Goal: Task Accomplishment & Management: Use online tool/utility

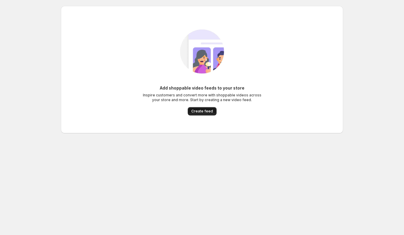
click at [204, 113] on span "Create feed" at bounding box center [202, 111] width 22 height 5
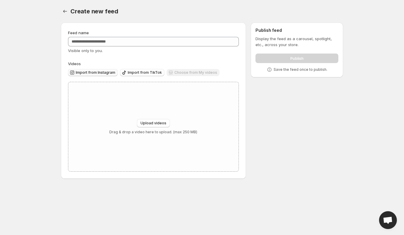
click at [97, 72] on span "Import from Instagram" at bounding box center [96, 72] width 40 height 5
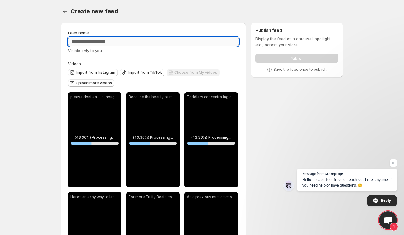
click at [91, 43] on input "Feed name" at bounding box center [153, 42] width 171 height 10
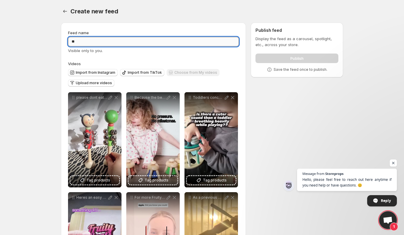
type input "*"
click at [98, 44] on input "**********" at bounding box center [153, 42] width 171 height 10
type input "**********"
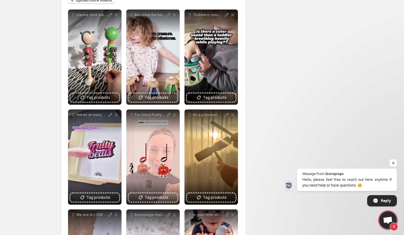
scroll to position [79, 0]
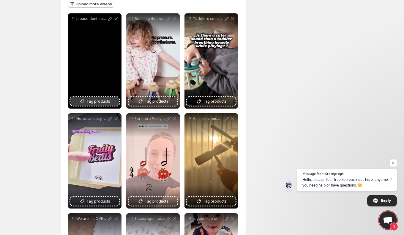
click at [87, 100] on span "Tag products" at bounding box center [98, 101] width 24 height 6
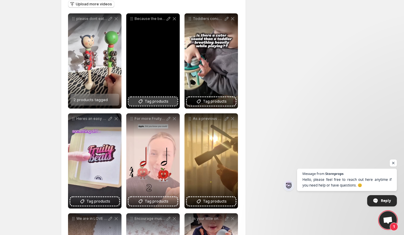
click at [155, 102] on span "Tag products" at bounding box center [157, 101] width 24 height 6
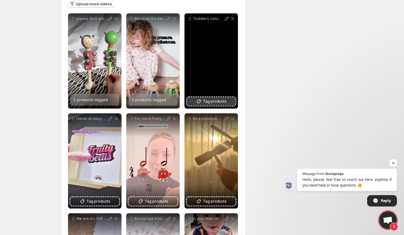
click at [218, 103] on span "Tag products" at bounding box center [215, 101] width 24 height 6
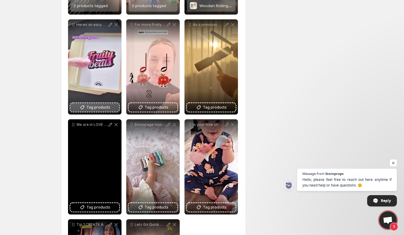
scroll to position [174, 0]
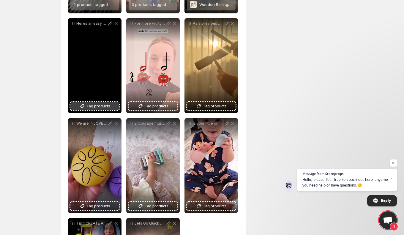
click at [95, 108] on span "Tag products" at bounding box center [98, 106] width 24 height 6
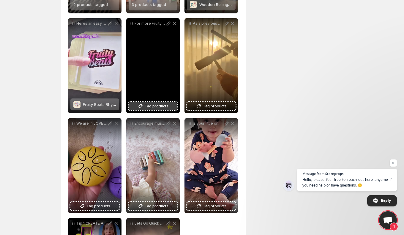
click at [157, 108] on span "Tag products" at bounding box center [157, 106] width 24 height 6
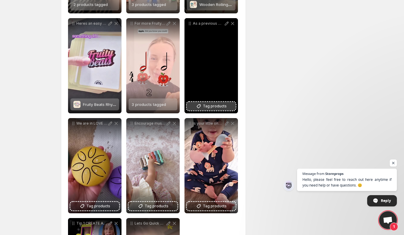
click at [208, 108] on span "Tag products" at bounding box center [215, 106] width 24 height 6
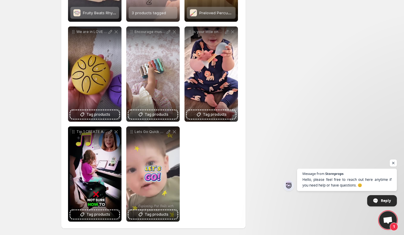
scroll to position [267, 0]
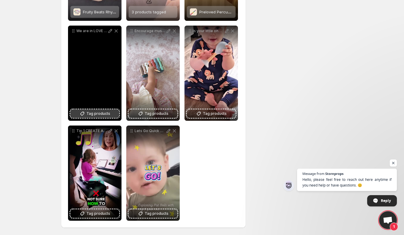
click at [90, 115] on span "Tag products" at bounding box center [98, 114] width 24 height 6
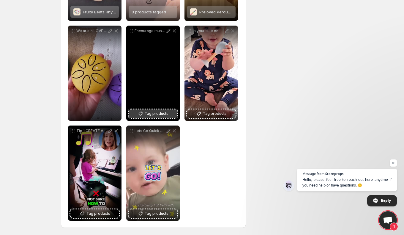
click at [166, 113] on span "Tag products" at bounding box center [157, 114] width 24 height 6
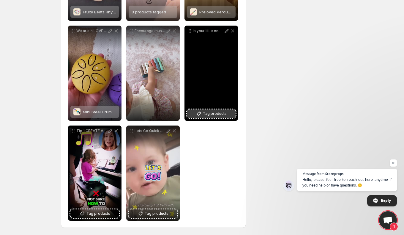
click at [211, 113] on span "Tag products" at bounding box center [215, 114] width 24 height 6
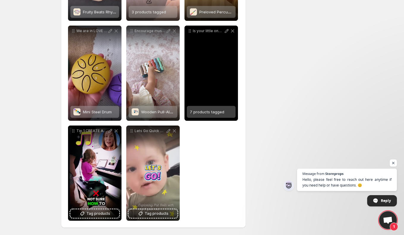
click at [218, 113] on span "7 products tagged" at bounding box center [207, 111] width 34 height 5
click at [199, 112] on span "10 products tagged" at bounding box center [208, 111] width 36 height 5
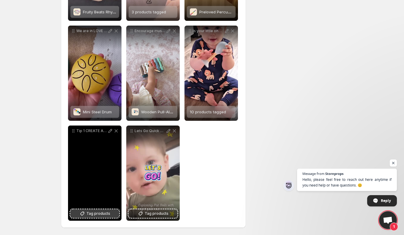
click at [103, 212] on span "Tag products" at bounding box center [98, 213] width 24 height 6
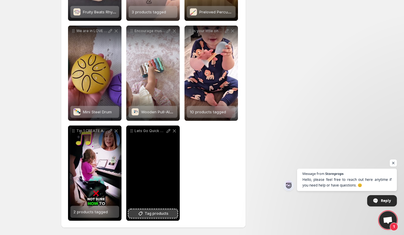
click at [162, 216] on span "Tag products" at bounding box center [157, 213] width 24 height 6
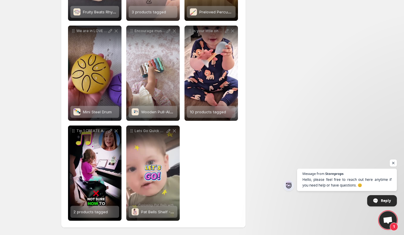
scroll to position [0, 0]
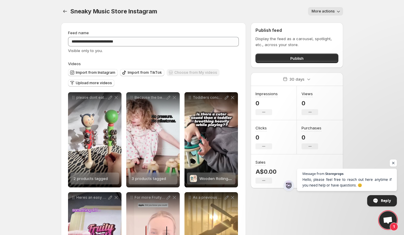
click at [325, 9] on span "More actions" at bounding box center [323, 11] width 23 height 5
click at [379, 33] on body "**********" at bounding box center [202, 117] width 404 height 235
click at [301, 58] on span "Publish" at bounding box center [296, 58] width 13 height 6
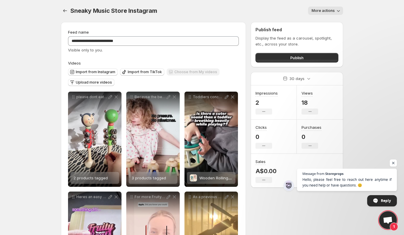
click at [327, 13] on button "More actions" at bounding box center [325, 11] width 35 height 8
click at [279, 8] on div "More actions" at bounding box center [253, 11] width 179 height 8
click at [66, 11] on icon "Settings" at bounding box center [65, 10] width 4 height 3
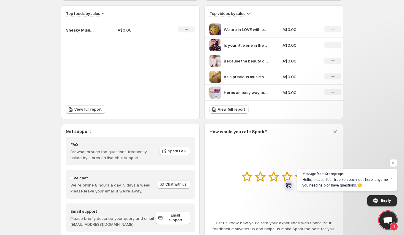
scroll to position [207, 0]
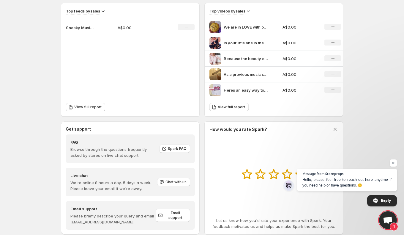
click at [249, 91] on p "Heres an easy way to learn music rhythms even as young as [DEMOGRAPHIC_DATA] In…" at bounding box center [246, 90] width 45 height 6
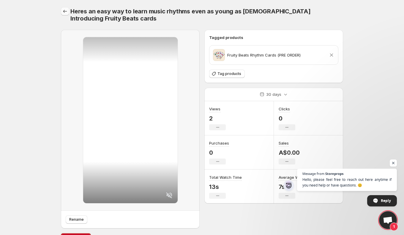
drag, startPoint x: 59, startPoint y: 11, endPoint x: 62, endPoint y: 12, distance: 3.6
click at [59, 12] on div "Heres an easy way to learn music rhythms even as young as [DEMOGRAPHIC_DATA] In…" at bounding box center [202, 123] width 297 height 247
click at [63, 11] on icon "Settings" at bounding box center [65, 11] width 6 height 6
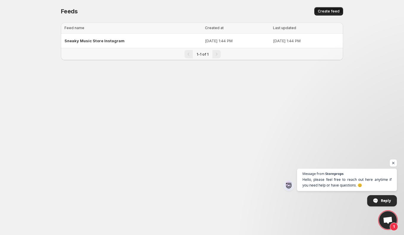
click at [337, 13] on span "Create feed" at bounding box center [329, 11] width 22 height 5
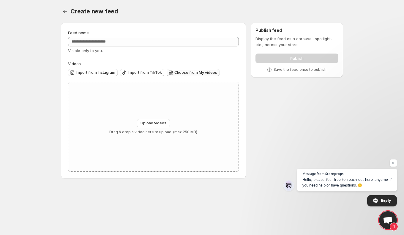
click at [177, 71] on span "Choose from My videos" at bounding box center [195, 72] width 43 height 5
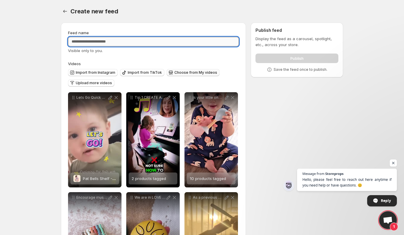
click at [106, 39] on input "Feed name" at bounding box center [153, 42] width 171 height 10
click at [108, 40] on input "**********" at bounding box center [153, 42] width 171 height 10
type input "**********"
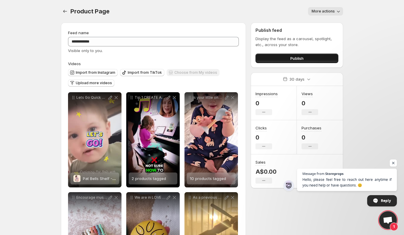
click at [312, 59] on button "Publish" at bounding box center [297, 59] width 83 height 10
click at [66, 12] on icon "Settings" at bounding box center [65, 11] width 6 height 6
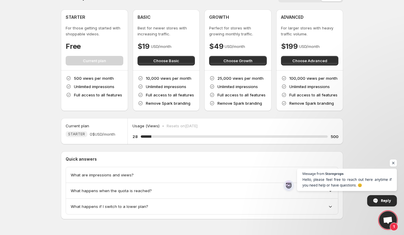
scroll to position [14, 0]
click at [73, 188] on span "What happens when the quota is reached?" at bounding box center [111, 190] width 81 height 6
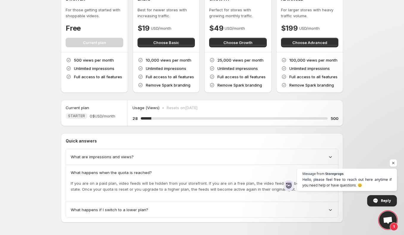
scroll to position [36, 0]
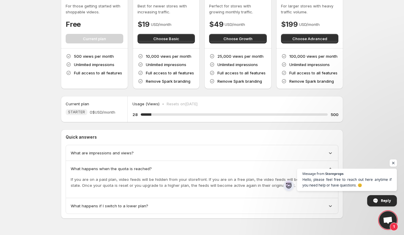
click at [393, 163] on span "Open chat" at bounding box center [393, 162] width 7 height 7
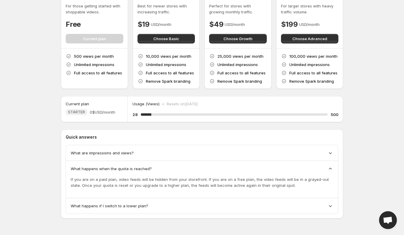
click at [325, 155] on div "What are impressions and views?" at bounding box center [202, 153] width 272 height 16
click at [334, 153] on div "What are impressions and views?" at bounding box center [202, 153] width 272 height 16
click at [330, 153] on icon at bounding box center [331, 153] width 6 height 6
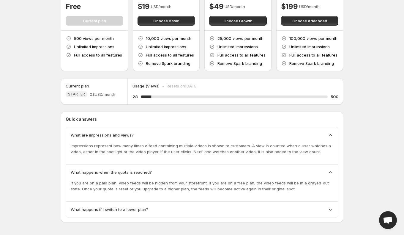
scroll to position [57, 0]
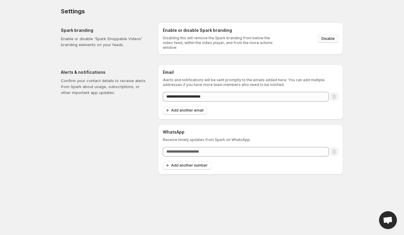
click at [327, 37] on span "Disable" at bounding box center [328, 38] width 13 height 5
